Goal: Information Seeking & Learning: Learn about a topic

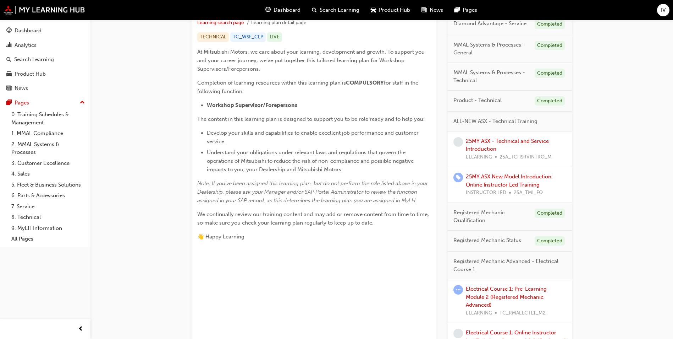
scroll to position [142, 0]
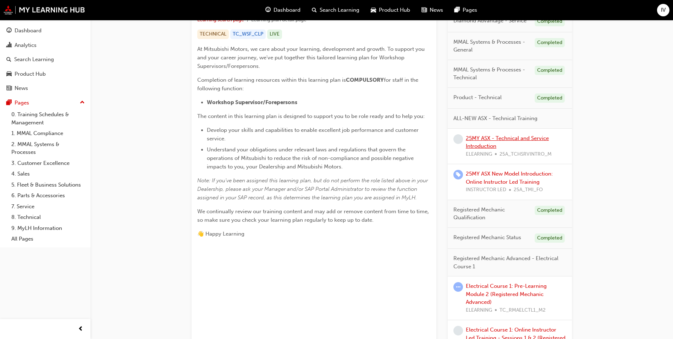
click at [470, 139] on link "25MY ASX - Technical and Service Introduction" at bounding box center [507, 142] width 83 height 15
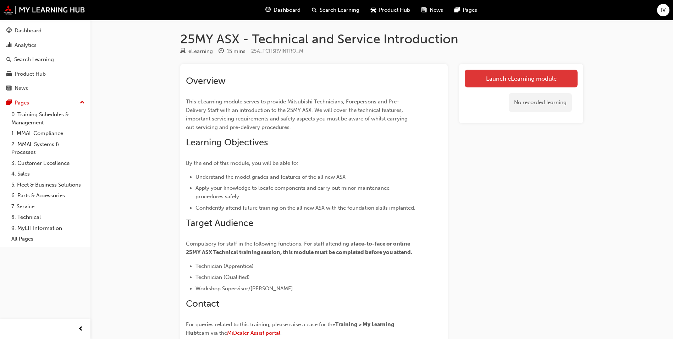
click at [529, 76] on link "Launch eLearning module" at bounding box center [521, 79] width 113 height 18
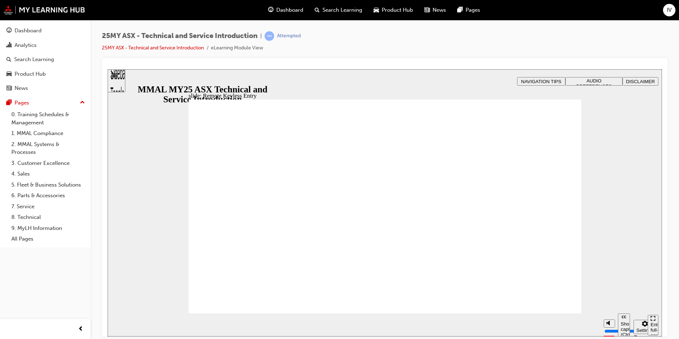
type input "21"
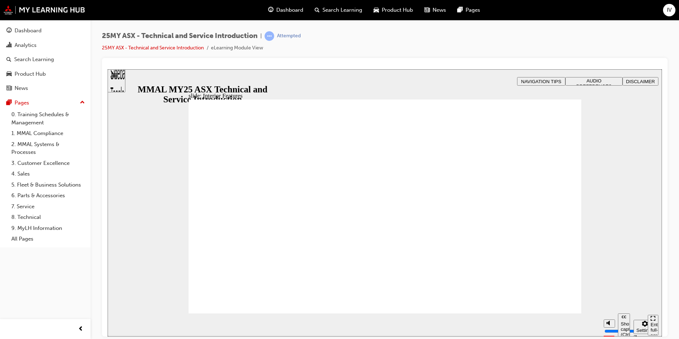
type input "17"
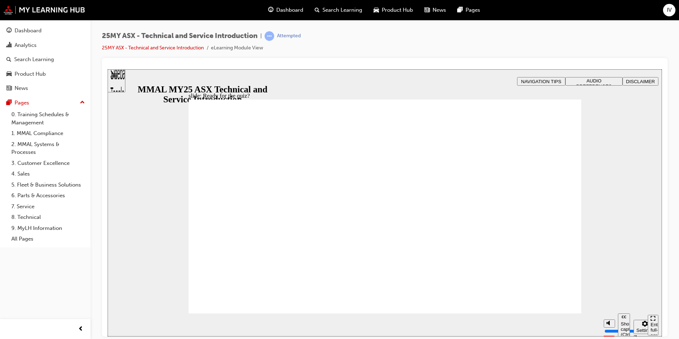
radio input "true"
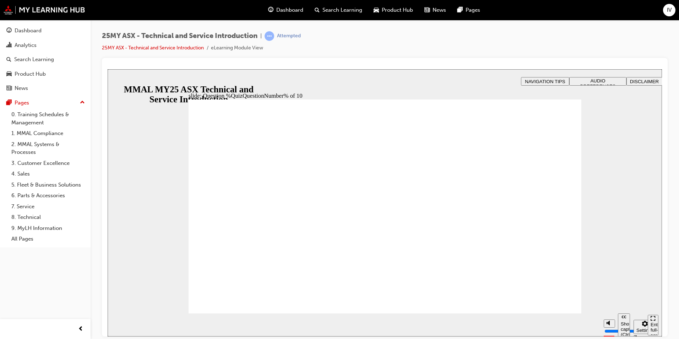
radio input "true"
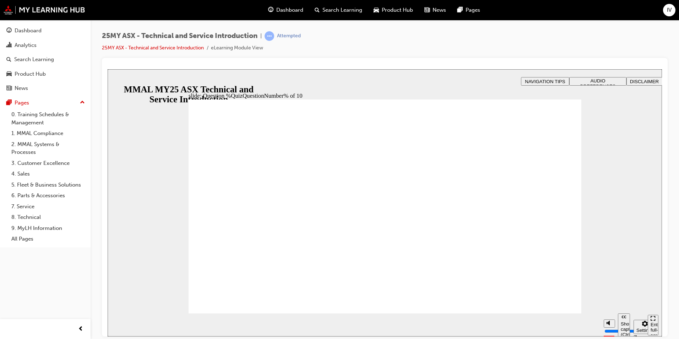
radio input "true"
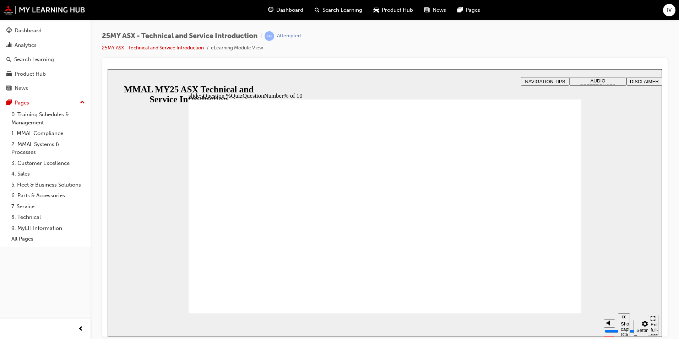
radio input "true"
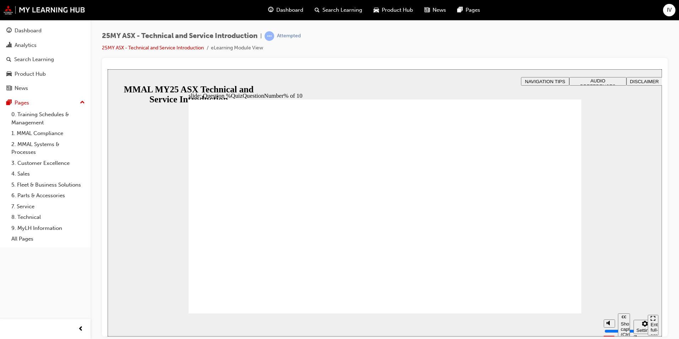
drag, startPoint x: 196, startPoint y: 210, endPoint x: 203, endPoint y: 213, distance: 7.6
radio input "true"
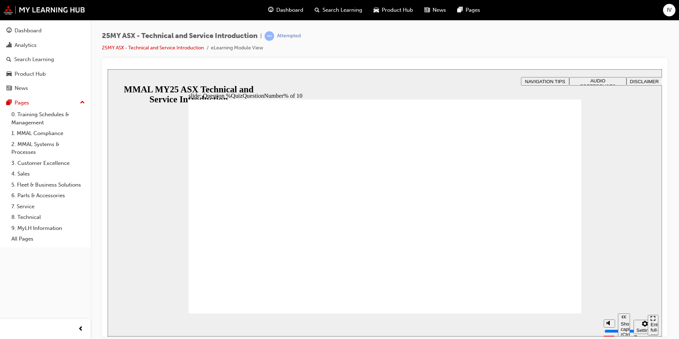
radio input "true"
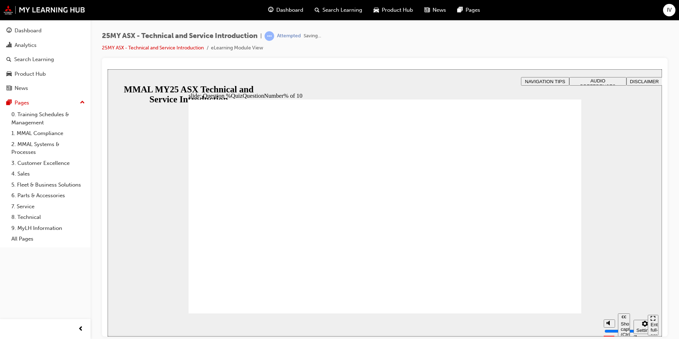
radio input "true"
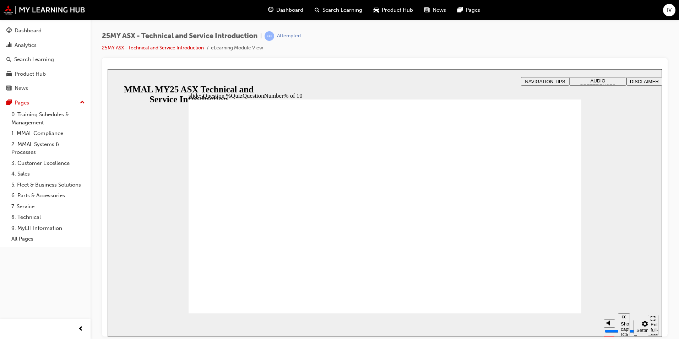
radio input "true"
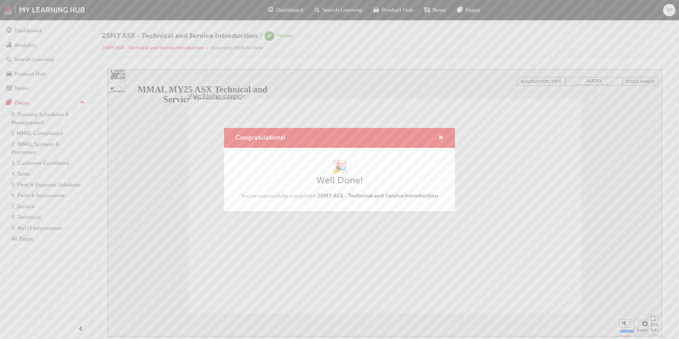
click at [450, 205] on div "🎉 Well Done! You've successfully completed 25MY ASX - Technical and Service Int…" at bounding box center [339, 179] width 231 height 63
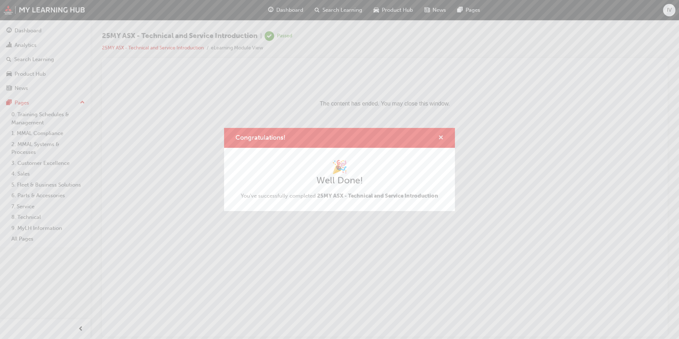
click at [442, 135] on span "cross-icon" at bounding box center [440, 138] width 5 height 6
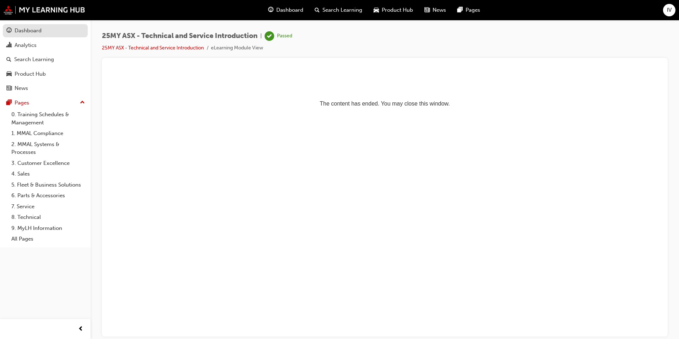
click at [31, 29] on div "Dashboard" at bounding box center [28, 31] width 27 height 8
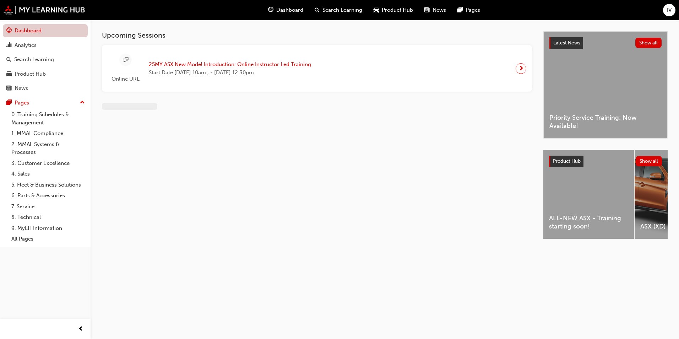
click at [40, 31] on link "Dashboard" at bounding box center [45, 30] width 85 height 13
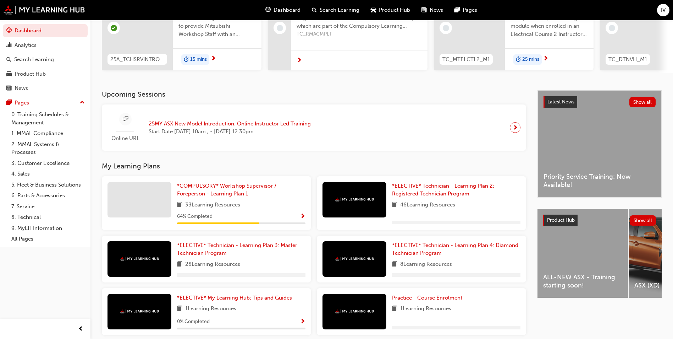
scroll to position [107, 0]
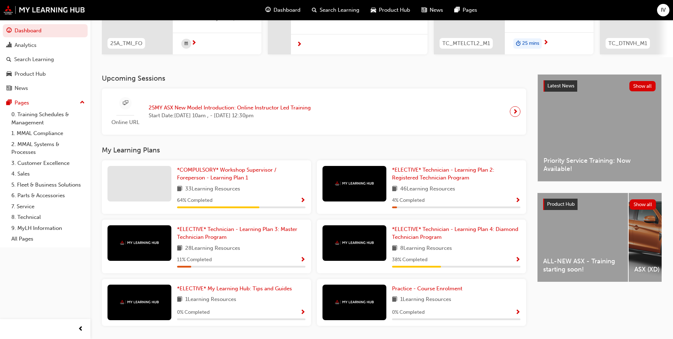
click at [170, 184] on div at bounding box center [140, 184] width 64 height 36
click at [197, 181] on span "*COMPULSORY* Workshop Supervisor / Foreperson - Learning Plan 1" at bounding box center [226, 174] width 99 height 15
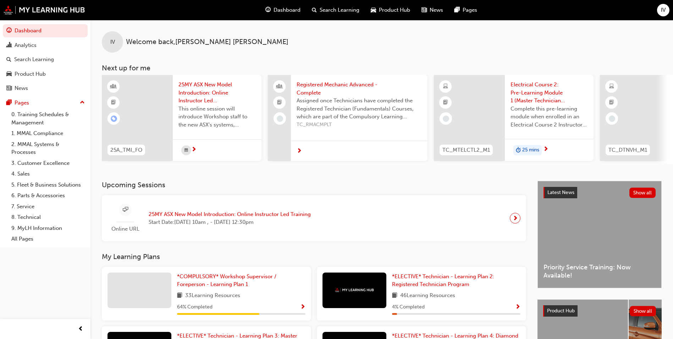
click at [195, 149] on span "next-icon" at bounding box center [193, 150] width 5 height 6
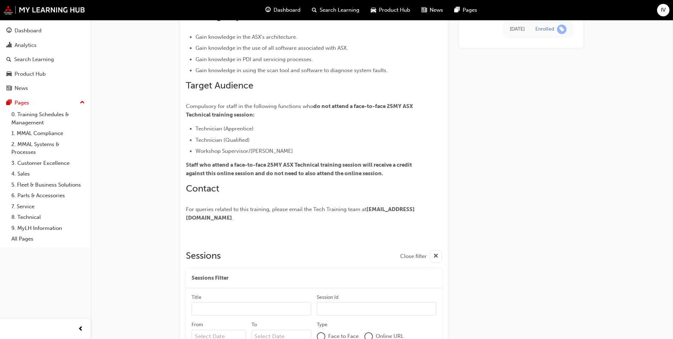
scroll to position [224, 0]
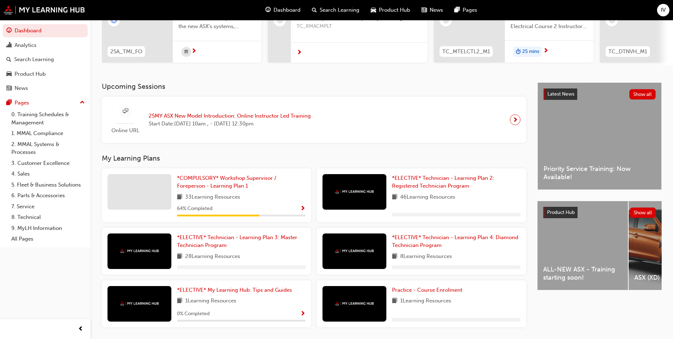
scroll to position [124, 0]
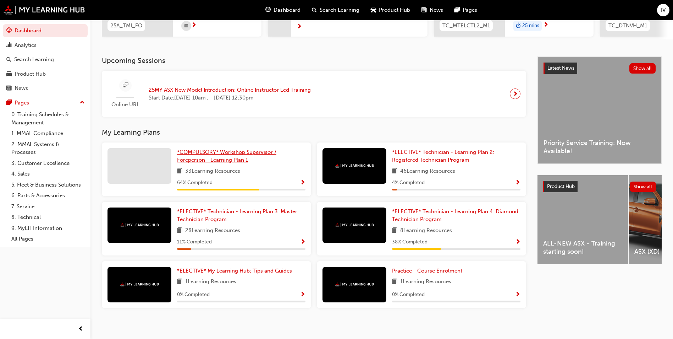
click at [194, 155] on span "*COMPULSORY* Workshop Supervisor / Foreperson - Learning Plan 1" at bounding box center [226, 156] width 99 height 15
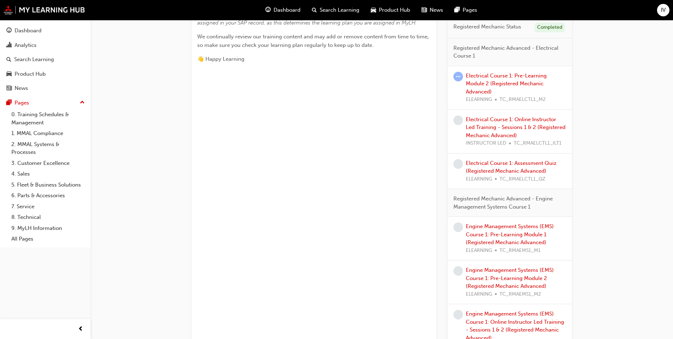
scroll to position [320, 0]
